Goal: Information Seeking & Learning: Learn about a topic

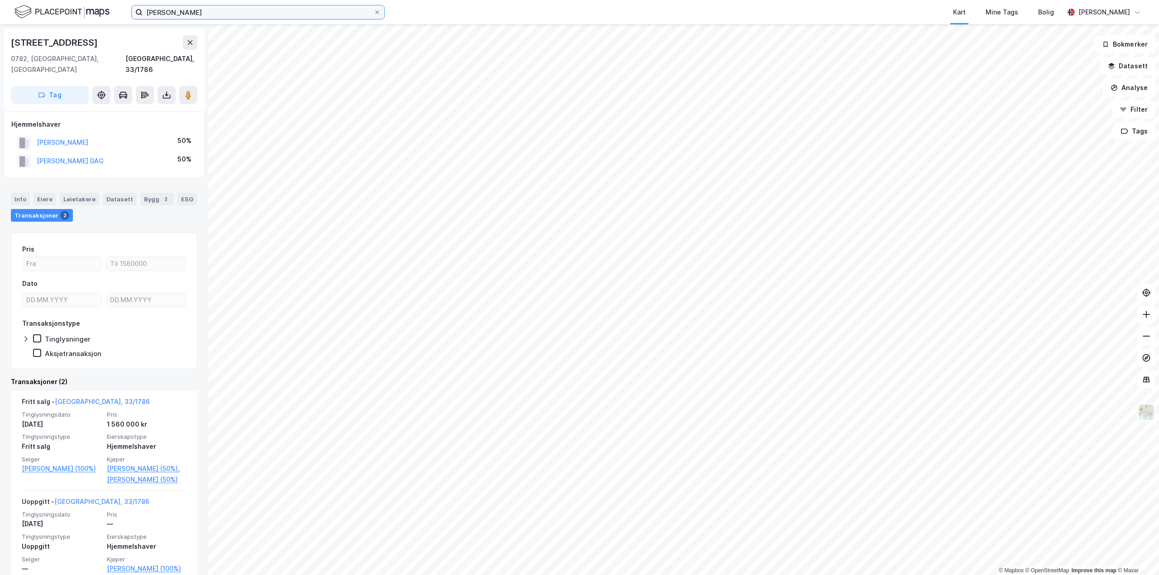
click at [202, 13] on input "[PERSON_NAME]" at bounding box center [258, 12] width 231 height 14
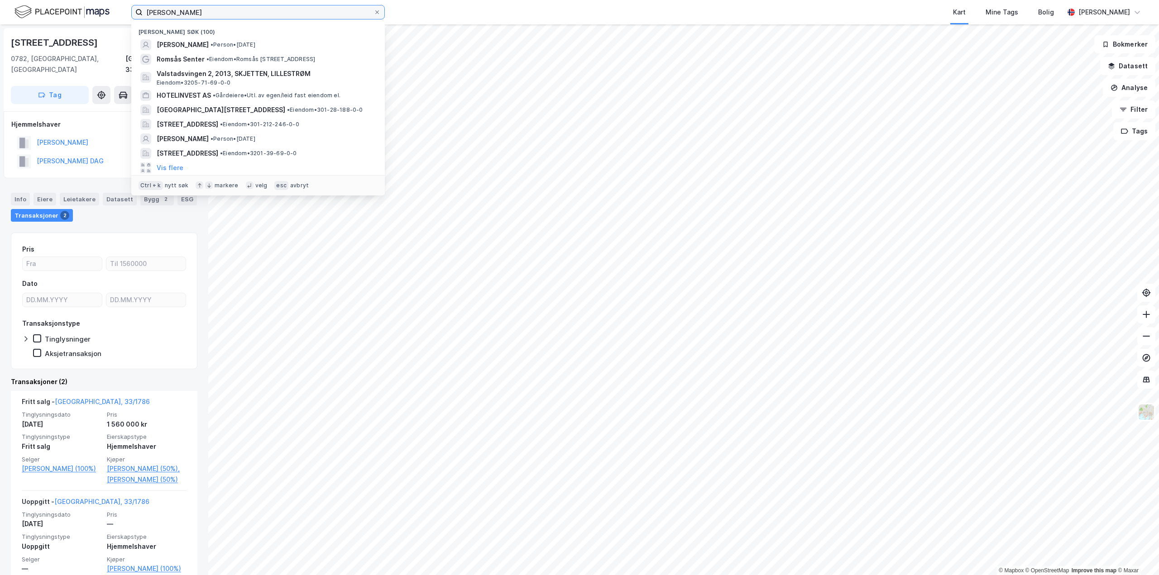
click at [202, 13] on input "[PERSON_NAME]" at bounding box center [258, 12] width 231 height 14
paste input "auctus"
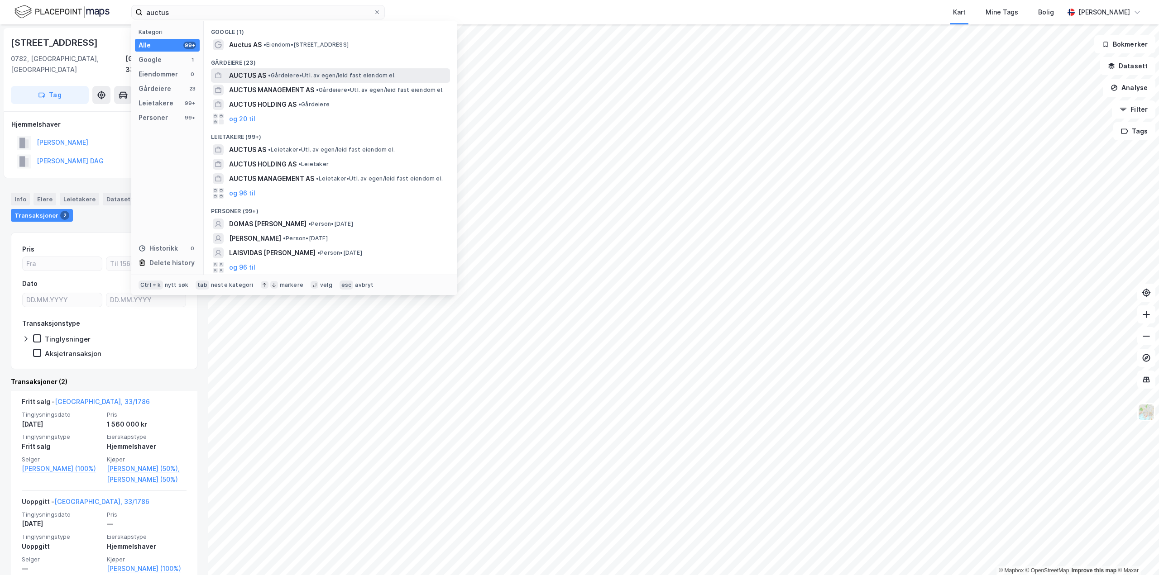
click at [294, 72] on span "• Gårdeiere • Utl. av egen/leid fast eiendom el." at bounding box center [332, 75] width 128 height 7
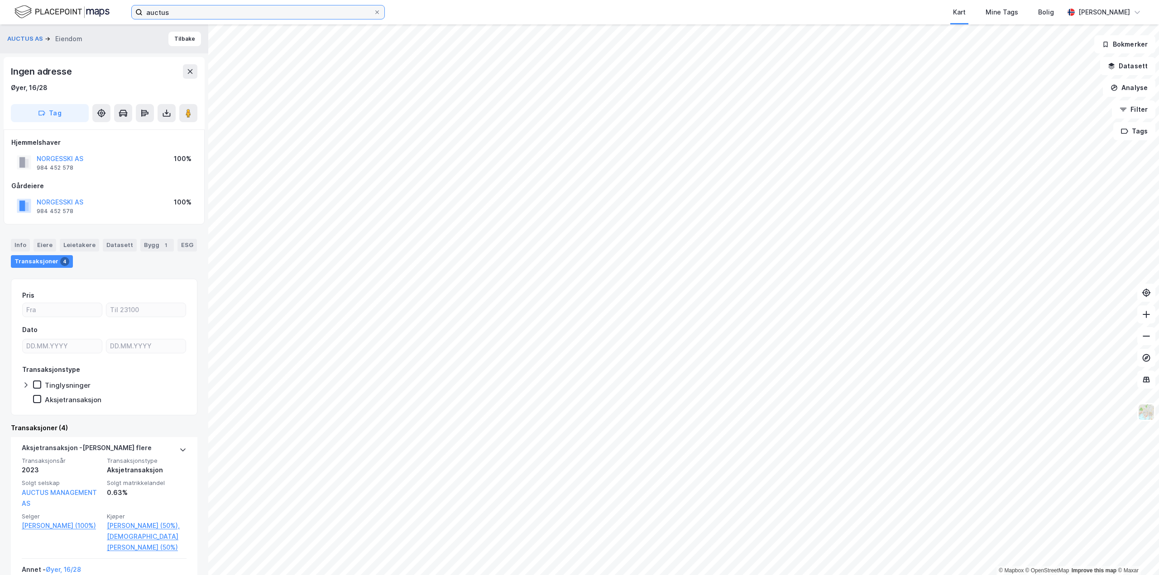
click at [188, 14] on input "auctus" at bounding box center [258, 12] width 231 height 14
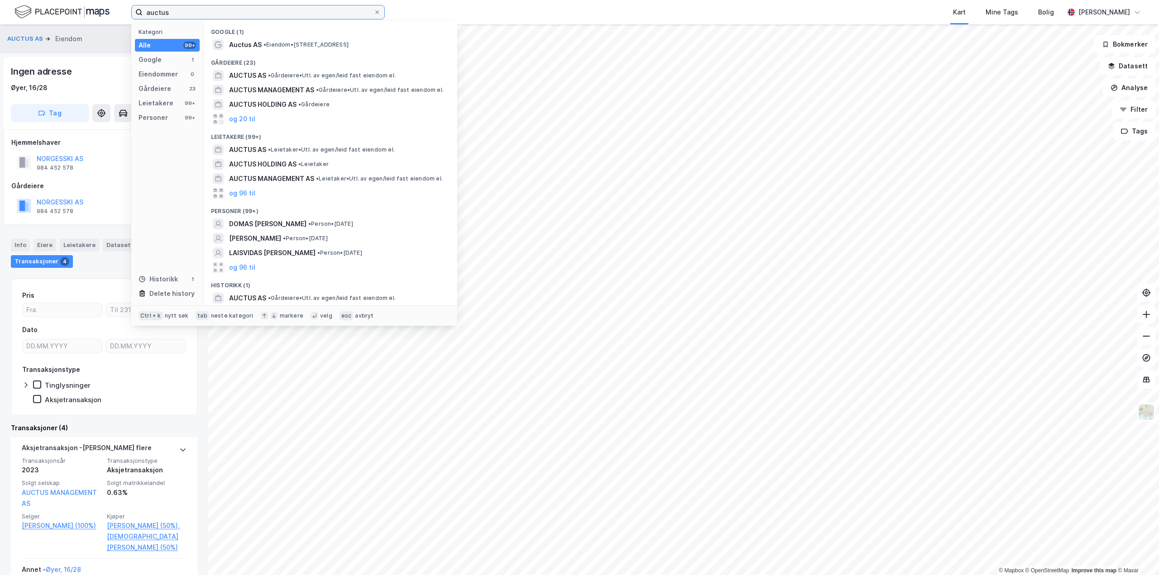
click at [188, 14] on input "auctus" at bounding box center [258, 12] width 231 height 14
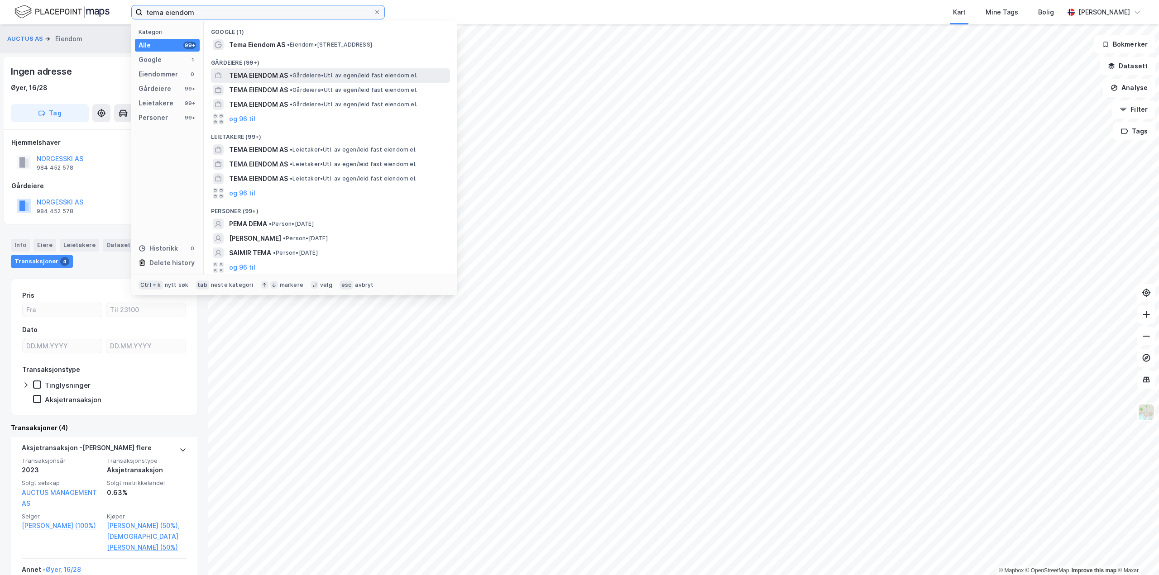
type input "tema eiendom"
click at [302, 79] on span "• Gårdeiere • Utl. av egen/leid fast eiendom el." at bounding box center [354, 75] width 128 height 7
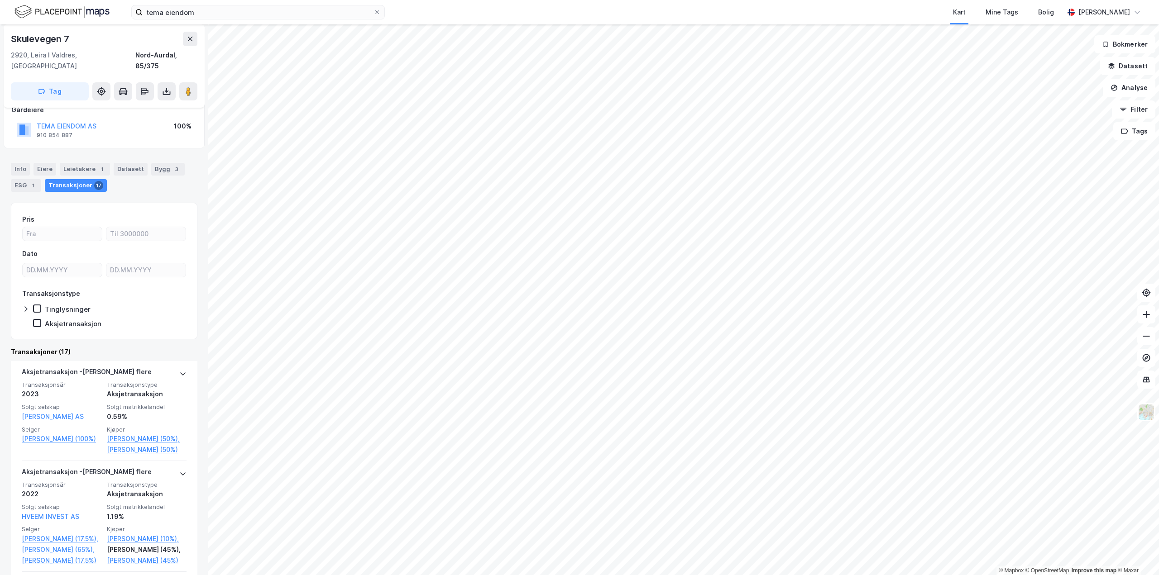
scroll to position [91, 0]
